Goal: Task Accomplishment & Management: Manage account settings

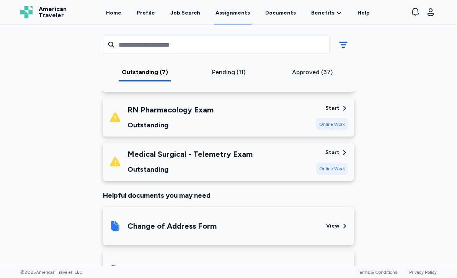
scroll to position [492, 0]
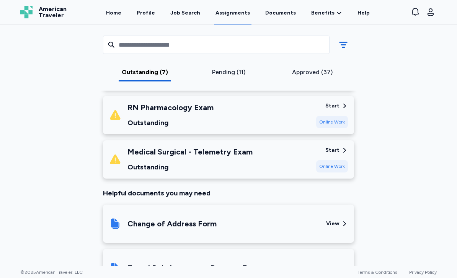
click at [204, 105] on div "RN Pharmacology Exam" at bounding box center [170, 107] width 86 height 11
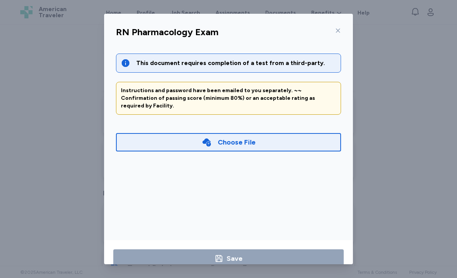
click at [305, 133] on div "Choose File" at bounding box center [228, 142] width 225 height 18
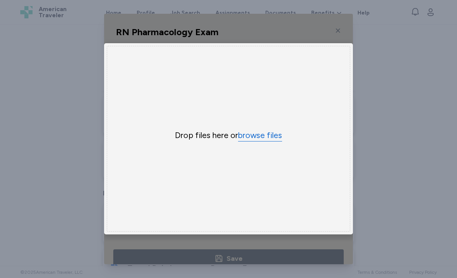
click at [274, 141] on button "browse files" at bounding box center [260, 135] width 44 height 11
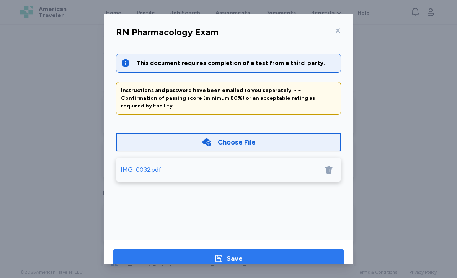
click at [259, 256] on span "Save" at bounding box center [228, 258] width 218 height 11
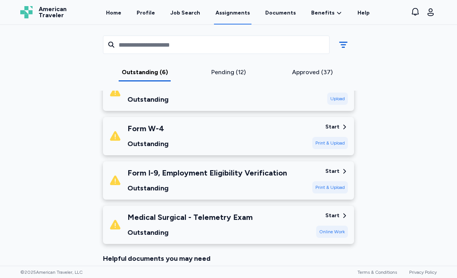
scroll to position [388, 0]
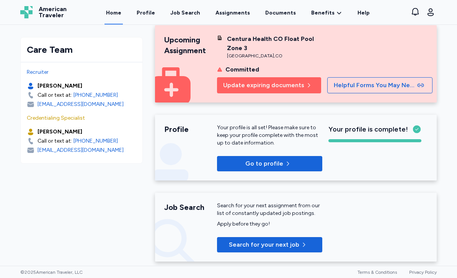
scroll to position [11, 0]
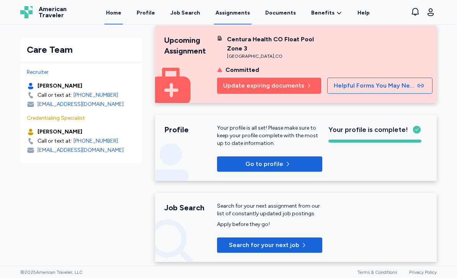
click at [232, 9] on link "Assignments" at bounding box center [232, 13] width 37 height 24
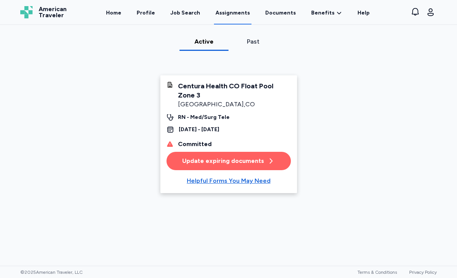
click at [196, 161] on div "Update expiring documents" at bounding box center [228, 160] width 93 height 9
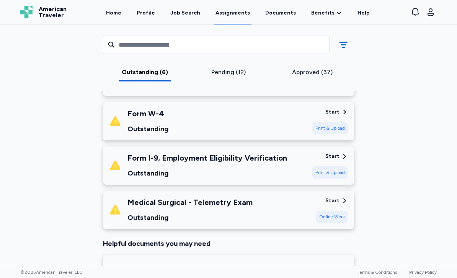
scroll to position [400, 0]
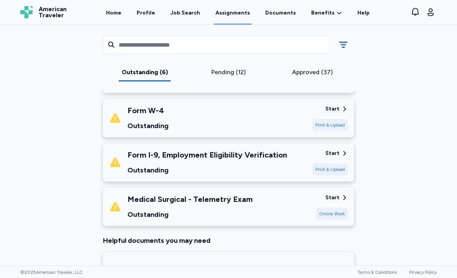
click at [148, 196] on div "Medical Surgical - Telemetry Exam" at bounding box center [189, 199] width 125 height 11
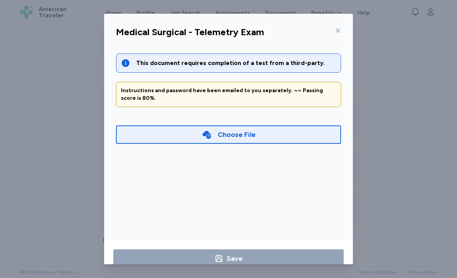
click at [144, 141] on div "Choose File" at bounding box center [228, 135] width 225 height 18
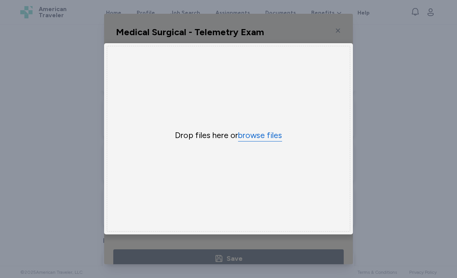
click at [256, 141] on button "browse files" at bounding box center [260, 135] width 44 height 11
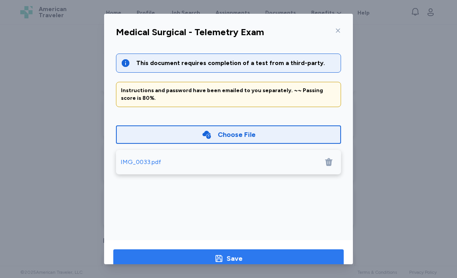
click at [322, 253] on span "Save" at bounding box center [228, 258] width 218 height 11
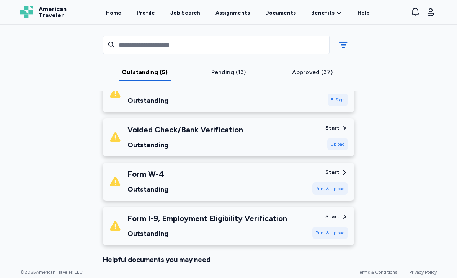
scroll to position [339, 0]
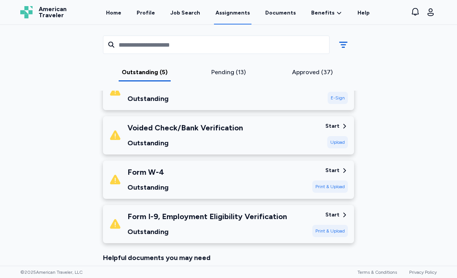
click at [282, 216] on div "Form I-9, Employment Eligibility Verification" at bounding box center [207, 216] width 160 height 11
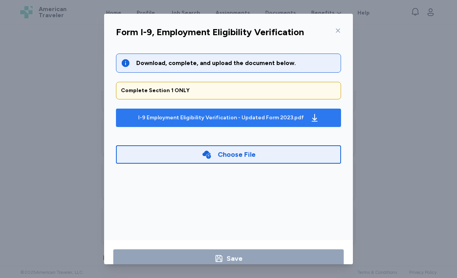
click at [288, 117] on div "I-9 Employment Eligibility Verification - Updated Form 2023.pdf" at bounding box center [221, 118] width 166 height 8
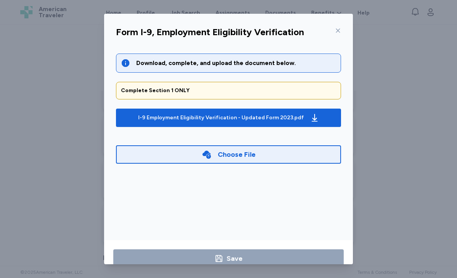
click at [307, 154] on div "Choose File" at bounding box center [228, 154] width 225 height 18
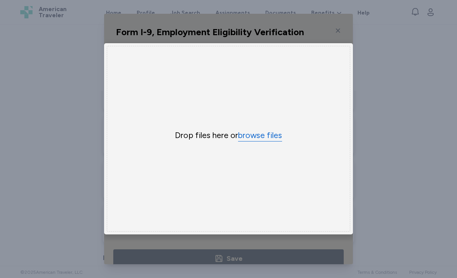
click at [280, 141] on button "browse files" at bounding box center [260, 135] width 44 height 11
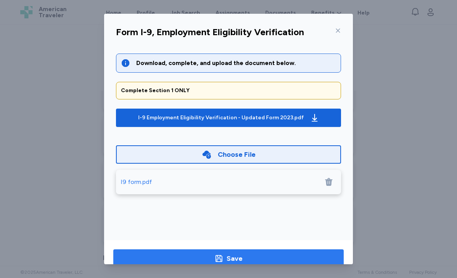
click at [268, 261] on span "Save" at bounding box center [228, 258] width 218 height 11
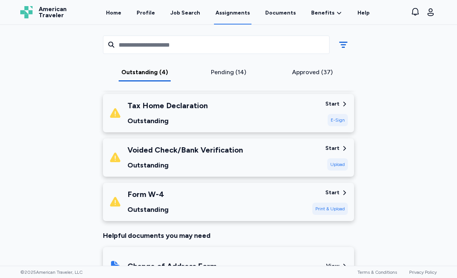
scroll to position [316, 0]
click at [276, 106] on div "Tax Home Declaration Outstanding" at bounding box center [214, 114] width 210 height 26
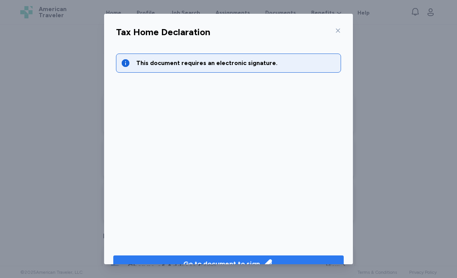
click at [263, 260] on icon "button" at bounding box center [268, 264] width 11 height 11
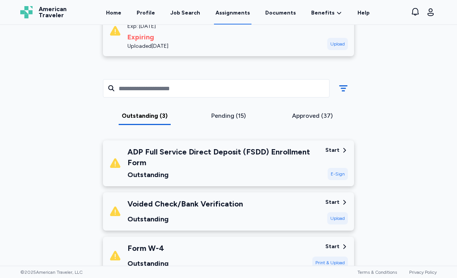
scroll to position [245, 0]
